Goal: Download file/media

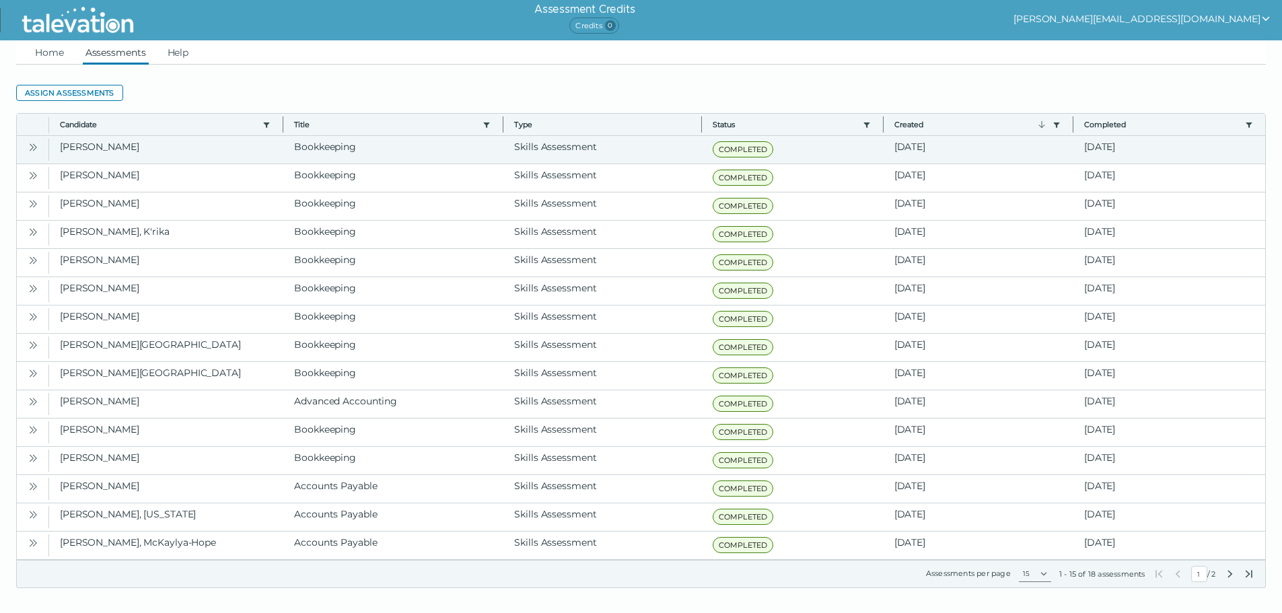
click at [31, 148] on icon "Open" at bounding box center [33, 147] width 11 height 11
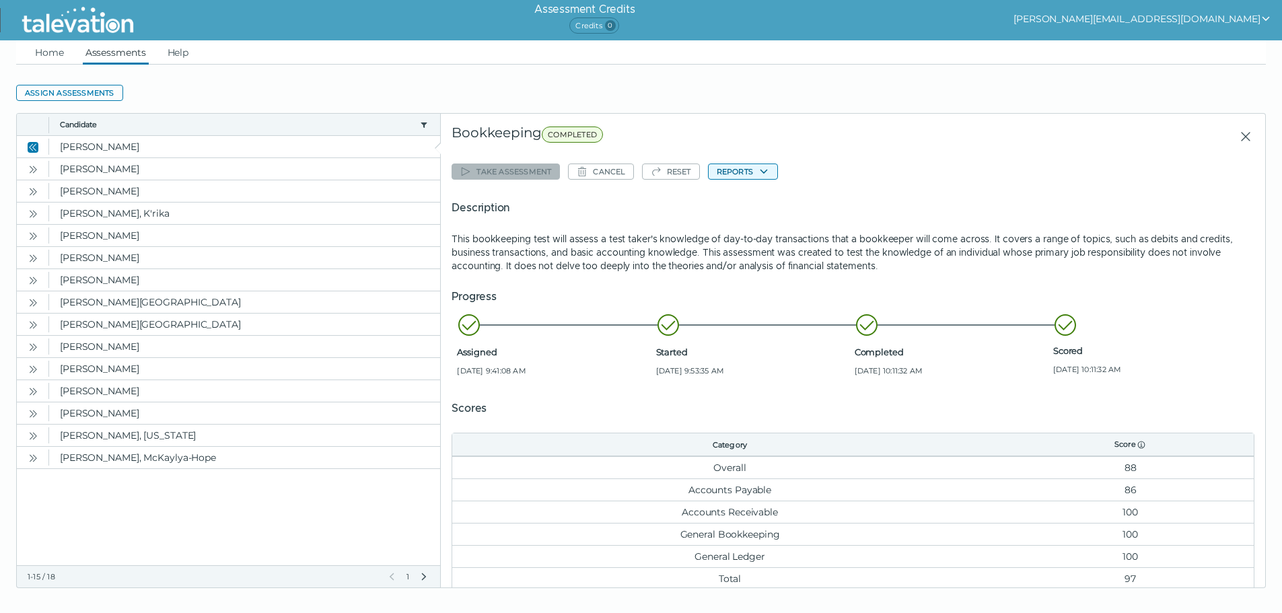
click at [755, 174] on button "Reports" at bounding box center [743, 172] width 70 height 16
click at [750, 197] on button "Bookkeeping" at bounding box center [749, 198] width 81 height 16
click at [1034, 265] on p "This bookkeeping test will assess a test taker's knowledge of day-to-day transa…" at bounding box center [853, 252] width 803 height 40
